Goal: Task Accomplishment & Management: Manage account settings

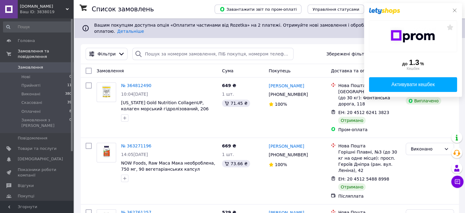
click at [454, 11] on icon at bounding box center [454, 10] width 5 height 5
click at [454, 9] on icon at bounding box center [454, 10] width 5 height 5
